Goal: Task Accomplishment & Management: Use online tool/utility

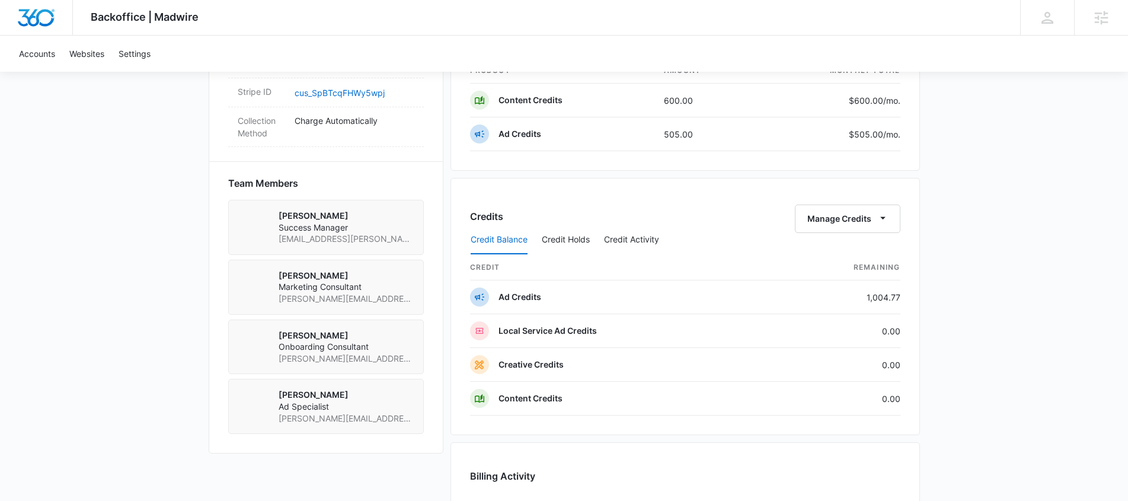
scroll to position [867, 0]
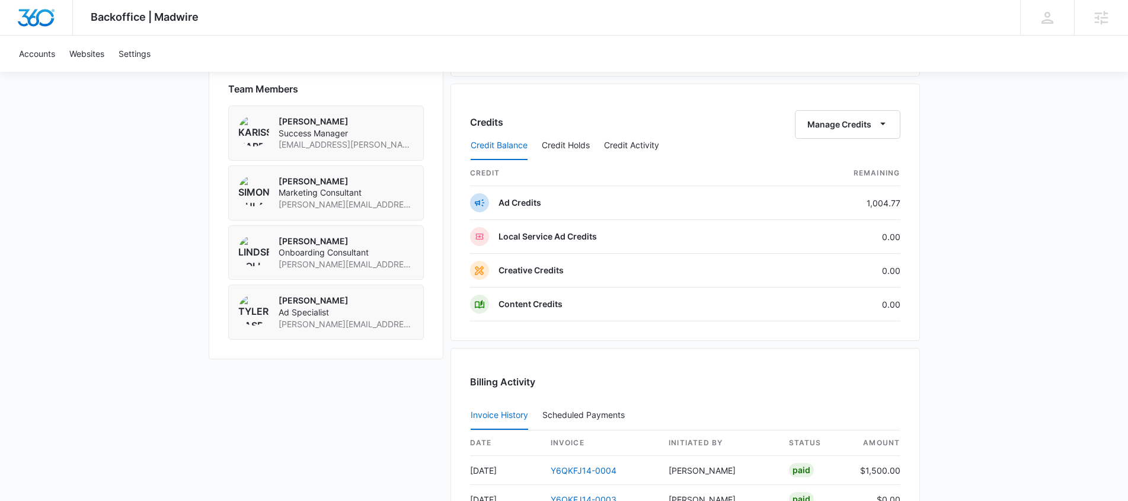
click at [876, 134] on div "Credit Balance Credit Holds Credit Activity" at bounding box center [685, 146] width 430 height 30
click at [884, 120] on icon "button" at bounding box center [883, 123] width 12 height 12
click at [860, 162] on div "Transfer Credits" at bounding box center [841, 162] width 62 height 8
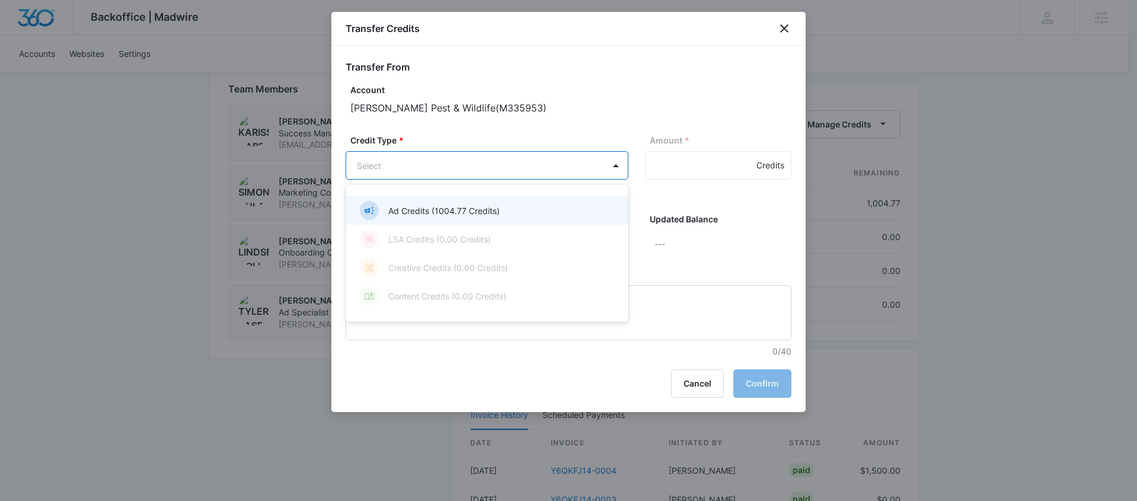
click at [466, 206] on p "Ad Credits (1004.77 Credits)" at bounding box center [443, 211] width 111 height 12
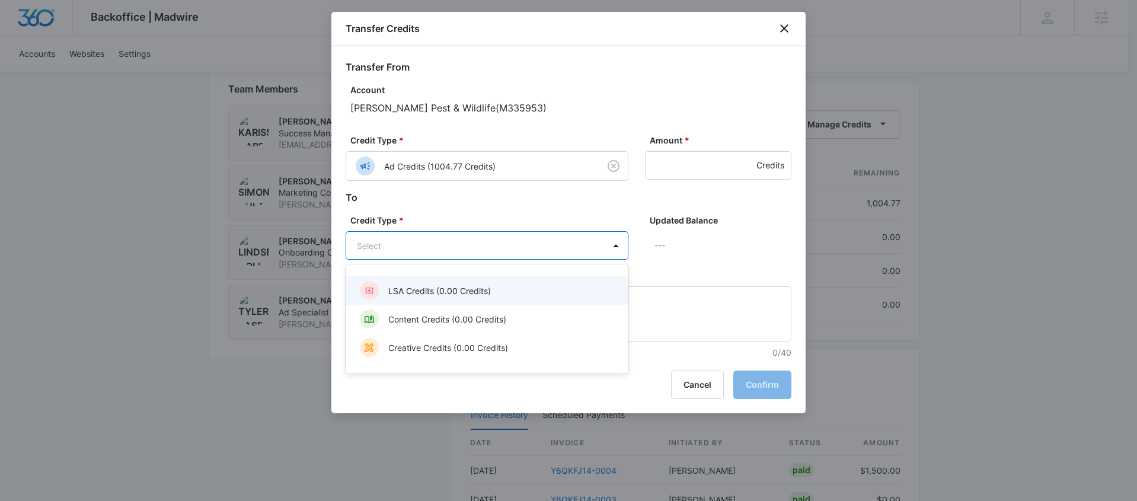
click at [472, 285] on p "LSA Credits (0.00 Credits)" at bounding box center [439, 291] width 103 height 12
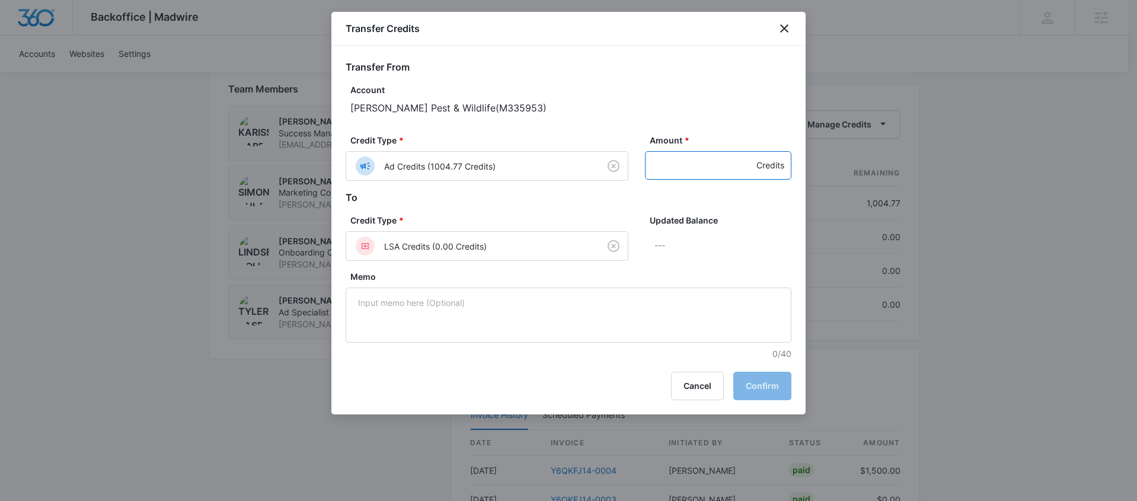
click at [730, 159] on input "Amount *" at bounding box center [718, 165] width 146 height 28
type input "500"
click at [755, 242] on p "500 Credits" at bounding box center [722, 245] width 137 height 28
click at [761, 383] on button "Confirm" at bounding box center [762, 386] width 58 height 28
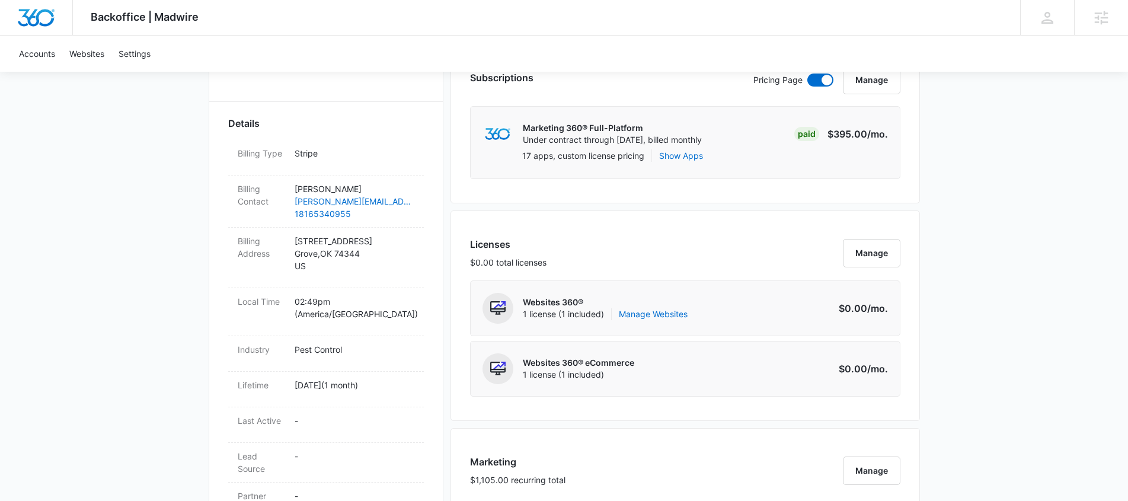
scroll to position [0, 0]
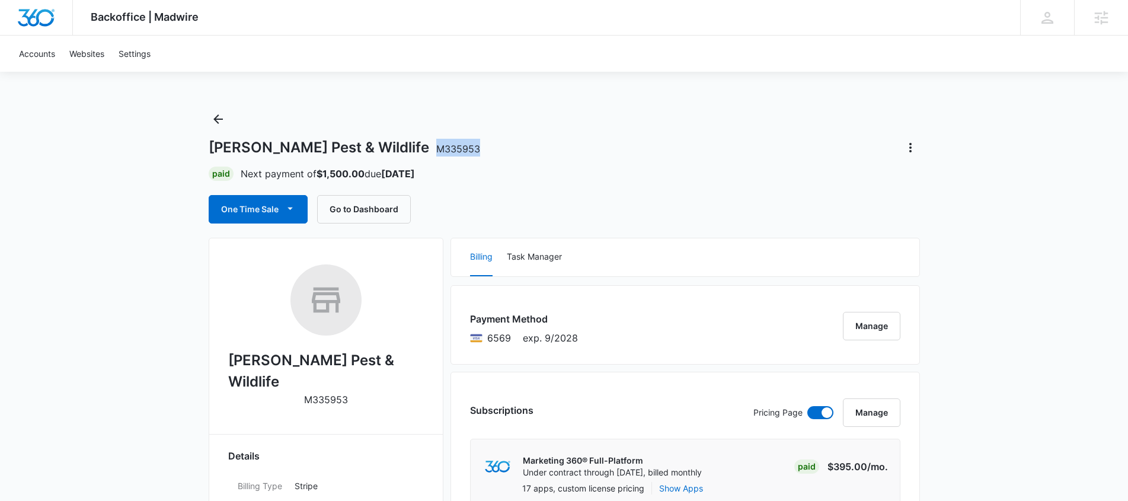
drag, startPoint x: 361, startPoint y: 149, endPoint x: 424, endPoint y: 150, distance: 62.8
click at [424, 150] on div "[PERSON_NAME] Pest & Wildlife M335953" at bounding box center [564, 147] width 711 height 19
copy span "M335953"
